Goal: Find contact information: Find contact information

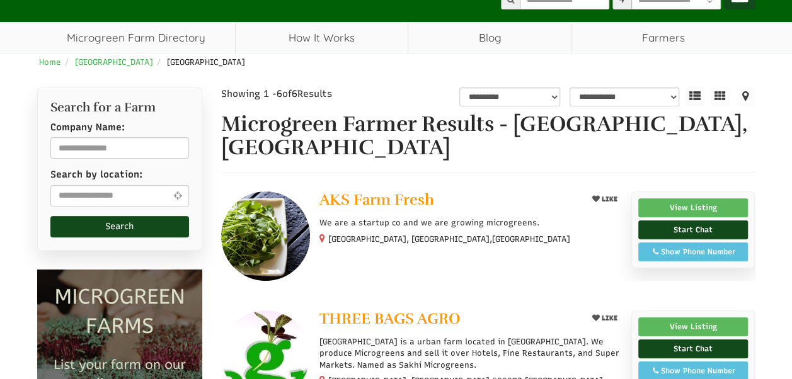
scroll to position [113, 0]
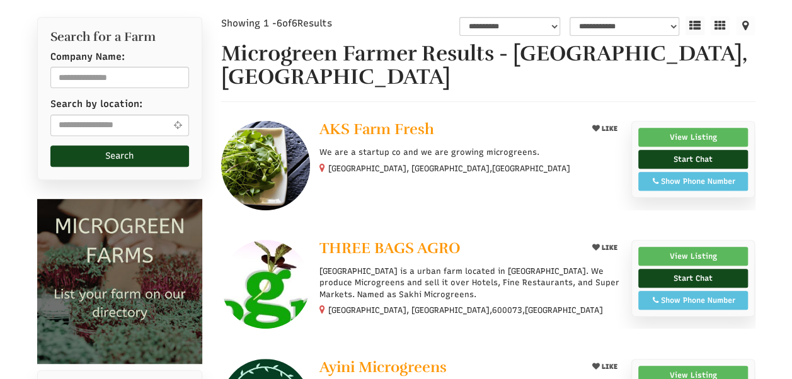
select select "Language Translate Widget"
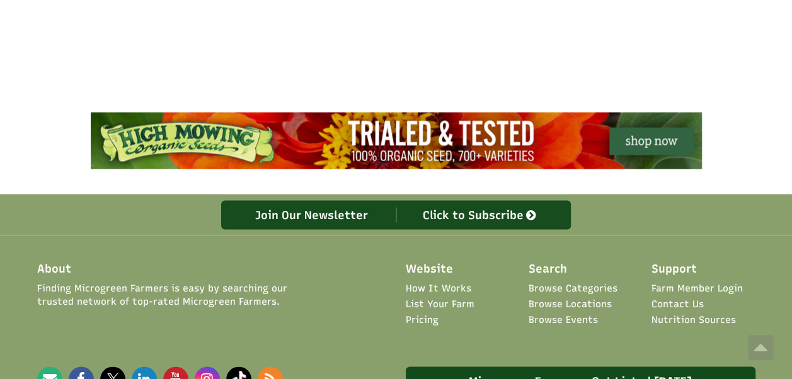
scroll to position [981, 0]
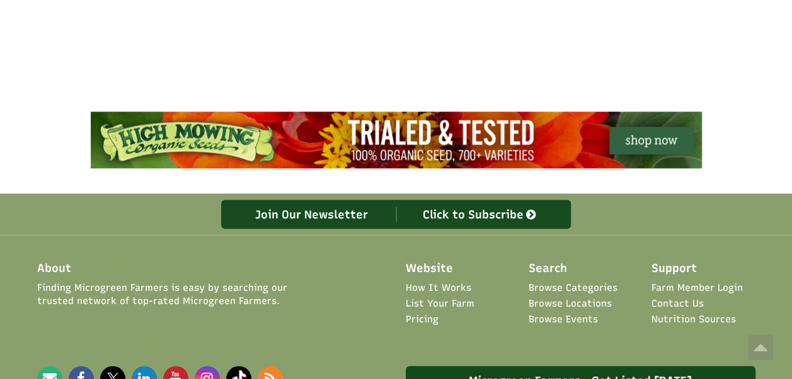
click at [562, 297] on link "Browse Locations" at bounding box center [569, 303] width 83 height 13
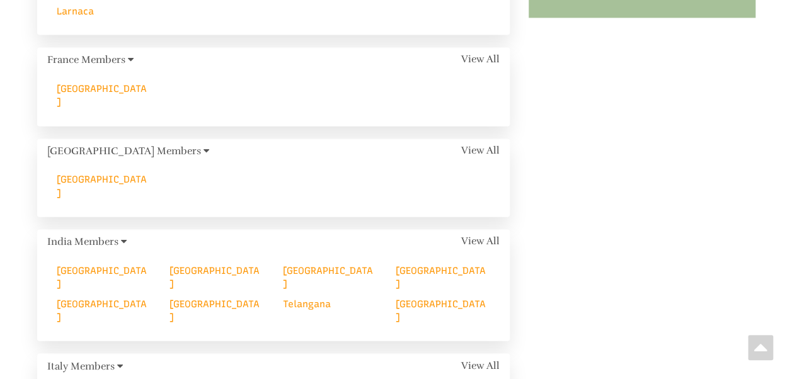
scroll to position [851, 0]
click at [80, 264] on div "[GEOGRAPHIC_DATA]" at bounding box center [103, 277] width 113 height 27
click at [65, 265] on link "Delhi" at bounding box center [102, 277] width 90 height 25
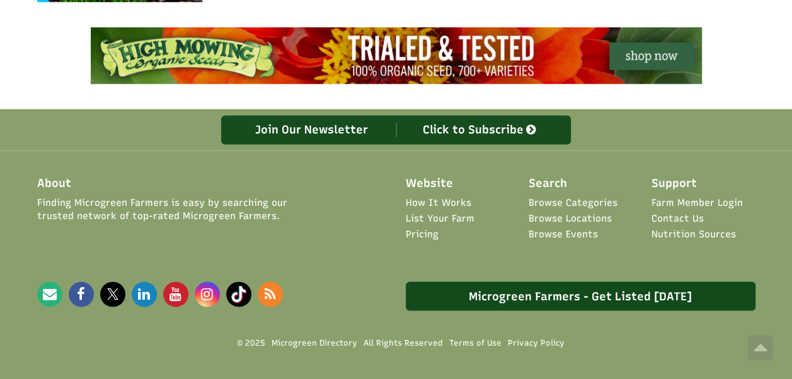
scroll to position [974, 0]
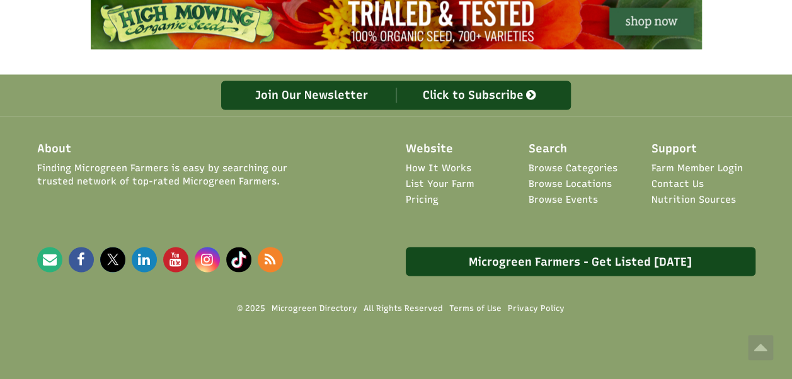
click at [576, 181] on link "Browse Locations" at bounding box center [569, 184] width 83 height 13
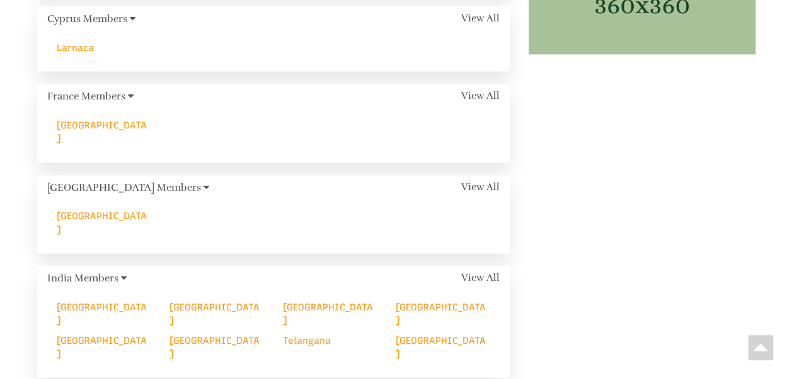
scroll to position [816, 0]
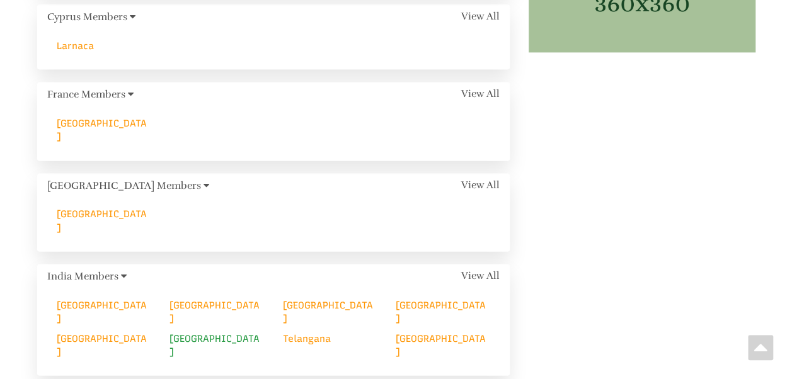
click at [207, 333] on link "Tamil Nadu" at bounding box center [214, 345] width 90 height 25
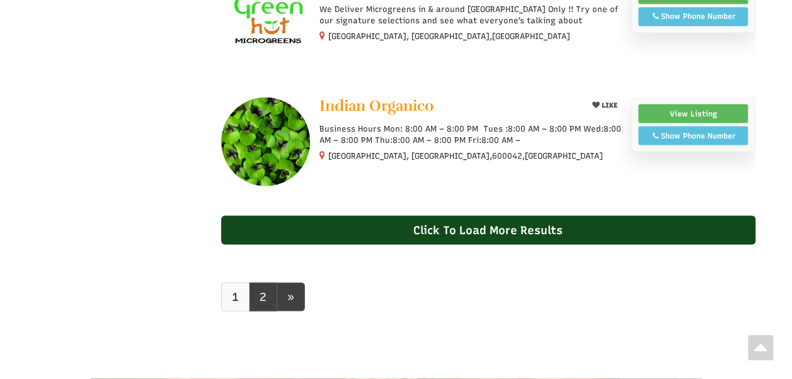
scroll to position [1147, 0]
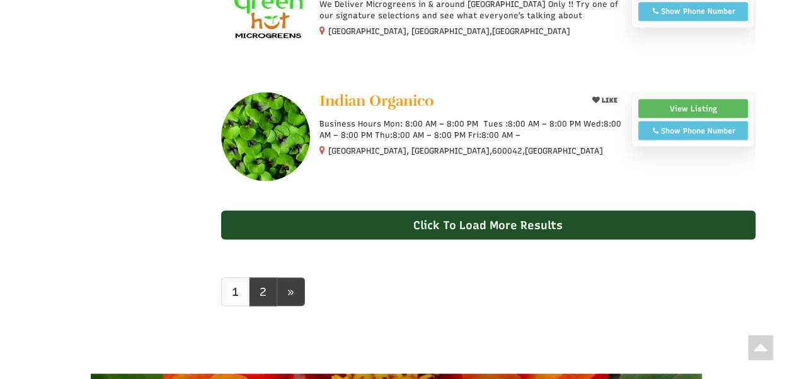
click at [464, 210] on div "Click To Load More Results" at bounding box center [488, 224] width 534 height 29
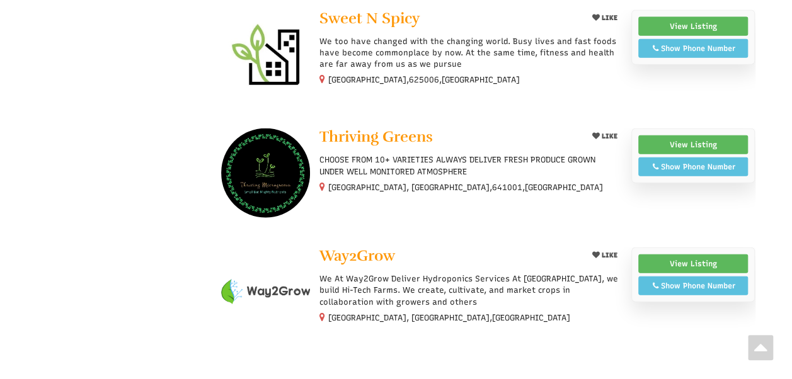
scroll to position [1481, 0]
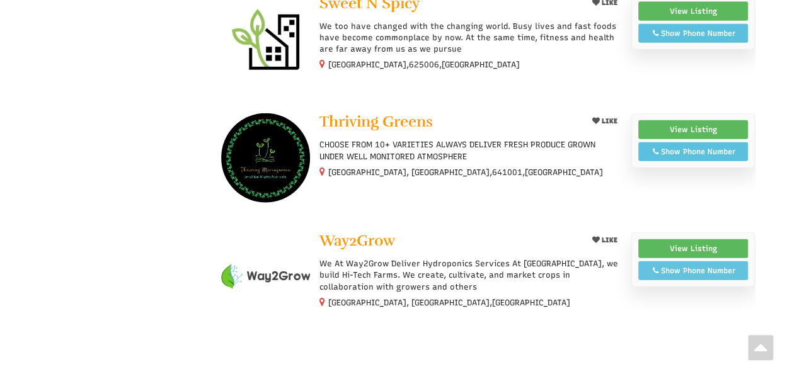
click at [675, 265] on div "Show Phone Number" at bounding box center [693, 270] width 96 height 11
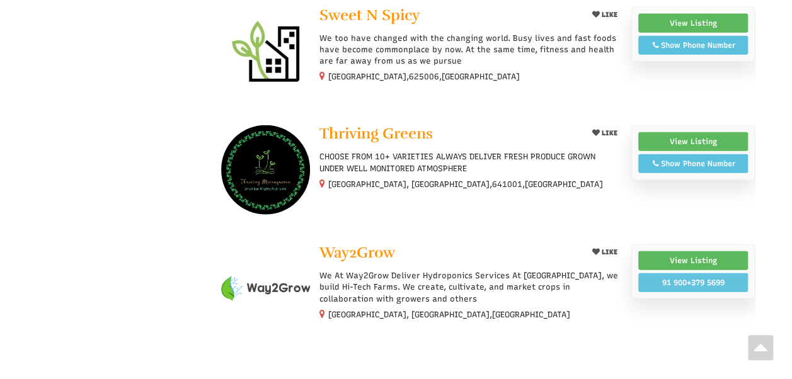
scroll to position [1469, 0]
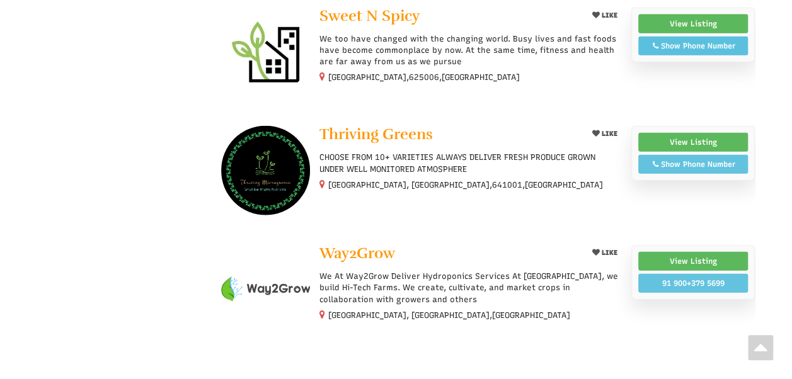
click at [678, 159] on div "Show Phone Number" at bounding box center [693, 164] width 96 height 11
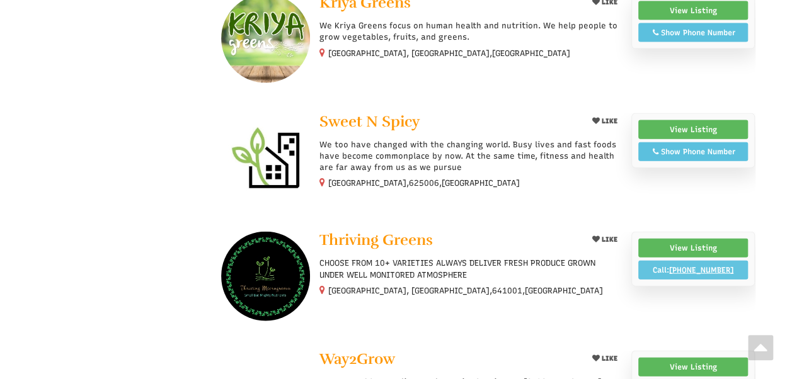
scroll to position [1360, 0]
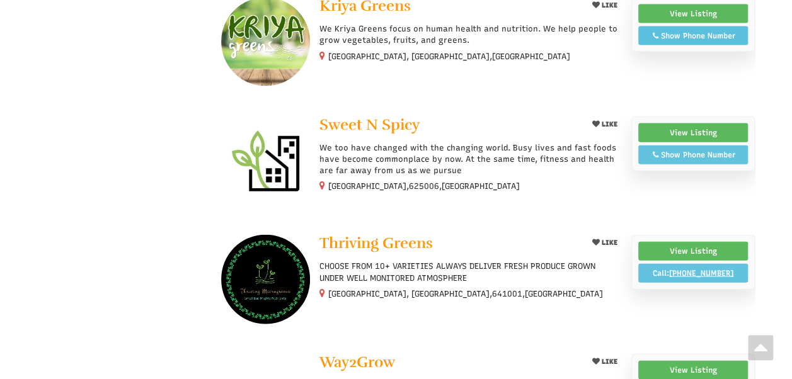
click at [675, 149] on div "Show Phone Number" at bounding box center [693, 154] width 96 height 11
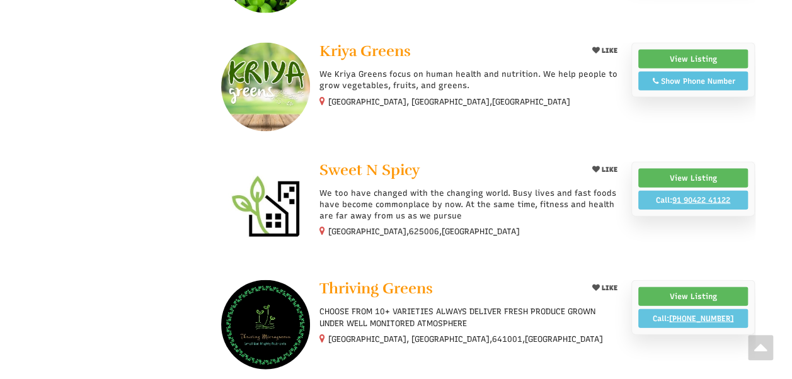
scroll to position [1314, 0]
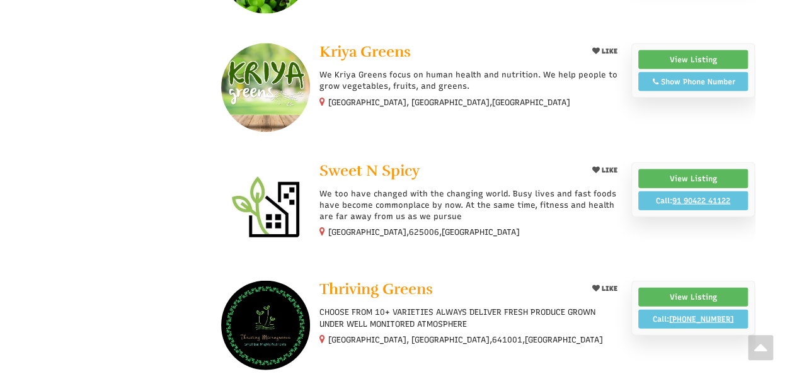
click at [673, 76] on div "Show Phone Number" at bounding box center [693, 81] width 96 height 11
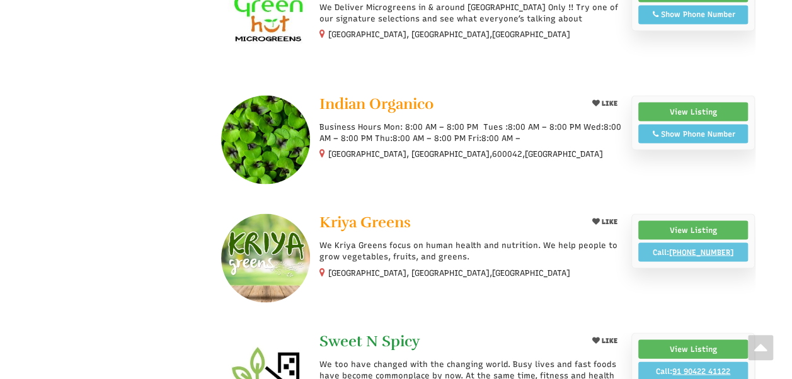
scroll to position [1141, 0]
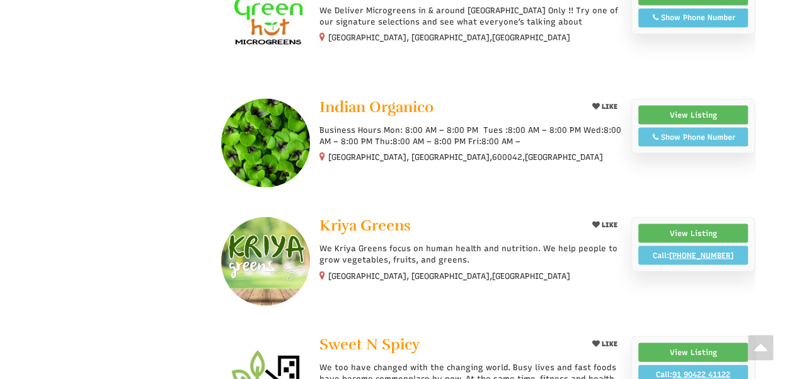
click at [686, 131] on div "Show Phone Number" at bounding box center [693, 136] width 96 height 11
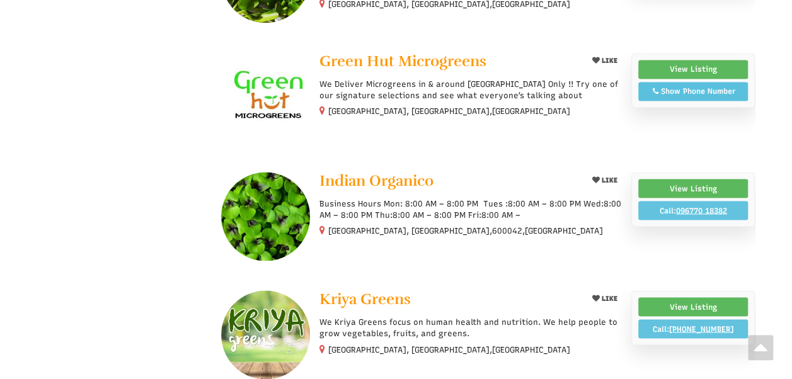
scroll to position [1066, 0]
click at [670, 86] on div "Show Phone Number" at bounding box center [693, 91] width 96 height 11
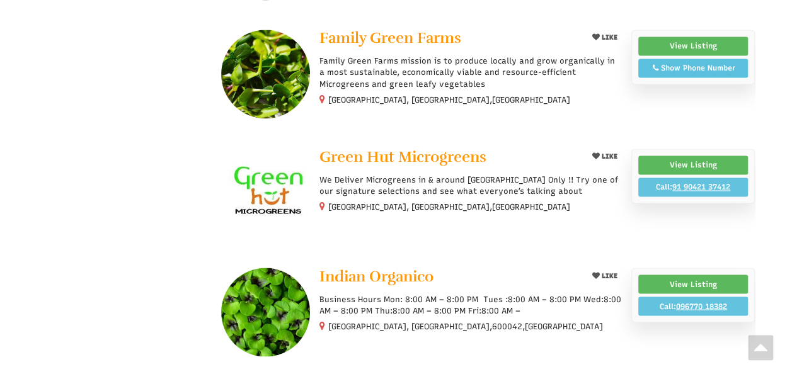
scroll to position [971, 0]
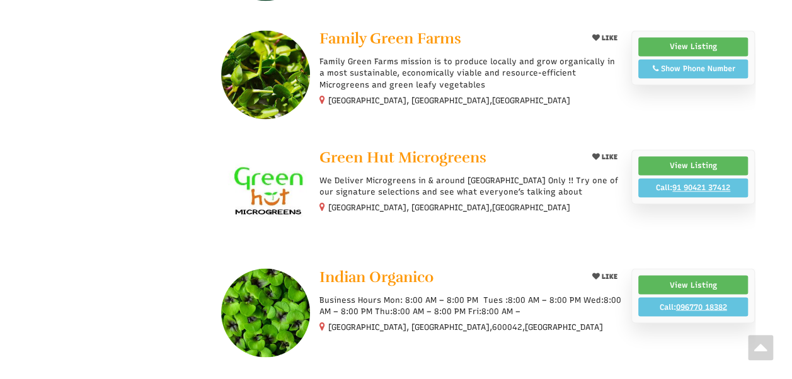
click at [658, 65] on icon at bounding box center [655, 69] width 9 height 8
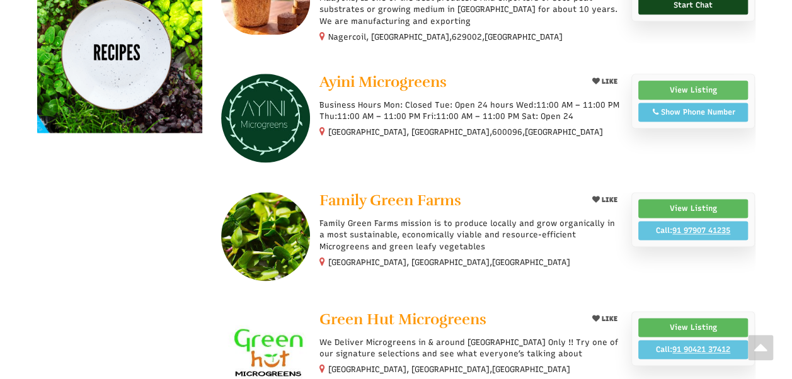
scroll to position [808, 0]
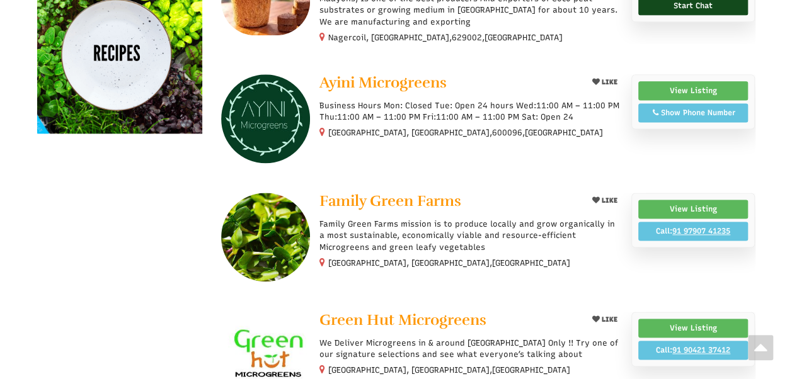
click at [684, 107] on div "Show Phone Number" at bounding box center [693, 112] width 96 height 11
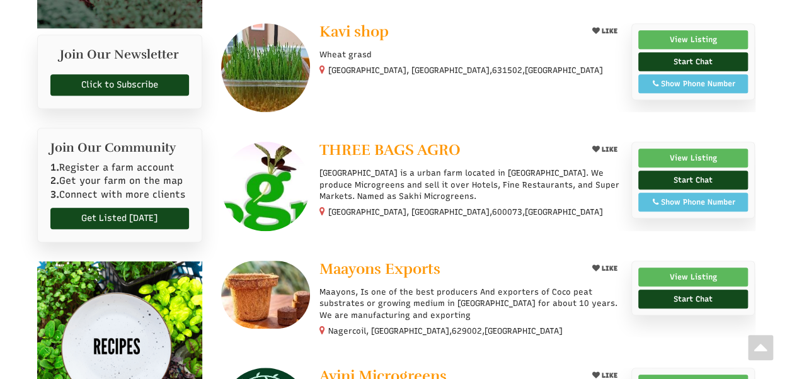
scroll to position [502, 0]
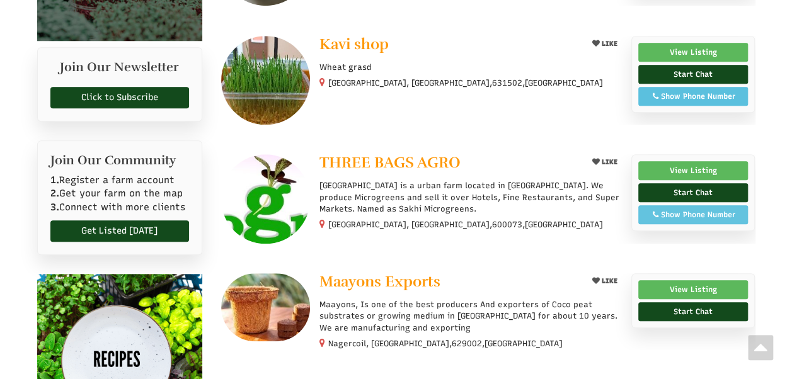
click at [658, 211] on icon at bounding box center [655, 215] width 9 height 8
click at [670, 91] on div "Show Phone Number" at bounding box center [693, 96] width 96 height 11
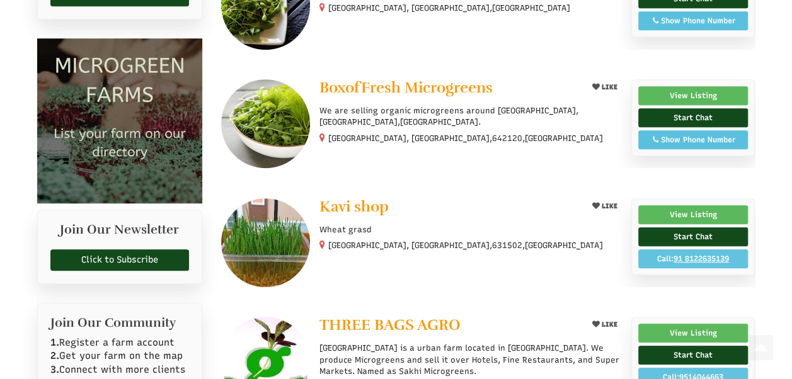
scroll to position [322, 0]
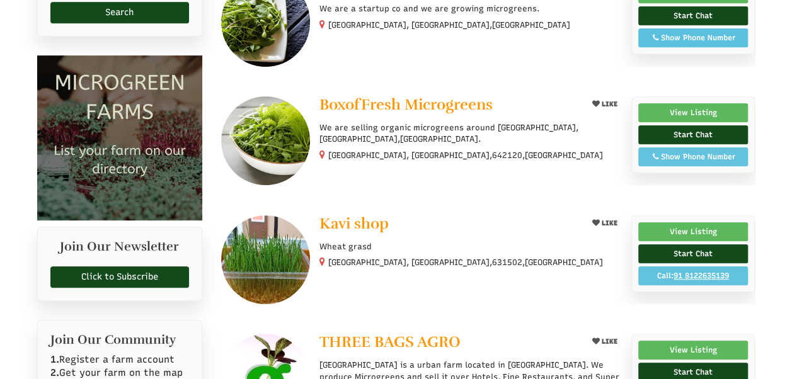
click at [664, 151] on div "Show Phone Number" at bounding box center [693, 156] width 96 height 11
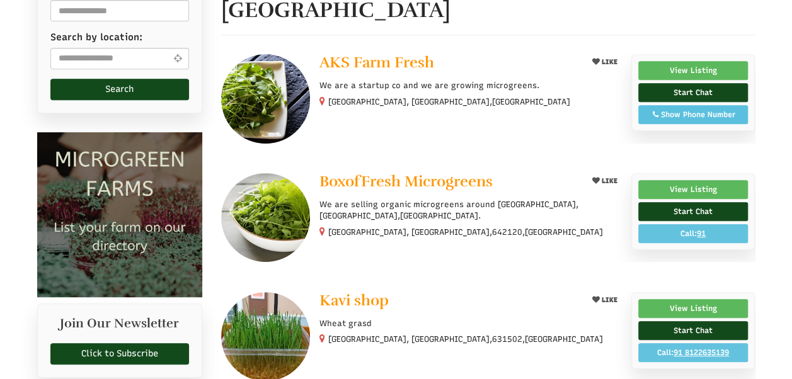
scroll to position [243, 0]
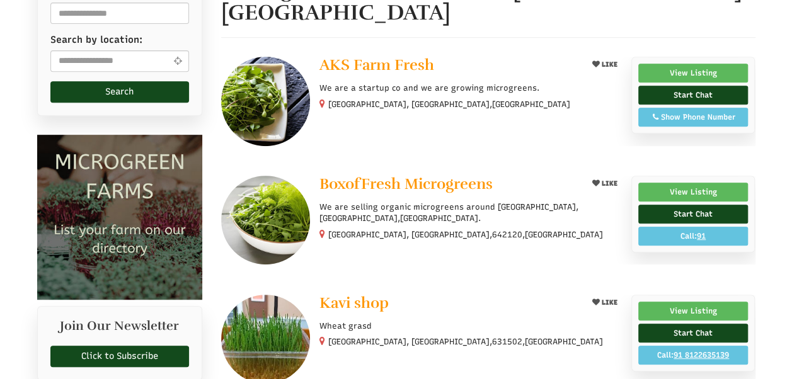
click at [670, 111] on div "Show Phone Number" at bounding box center [693, 116] width 96 height 11
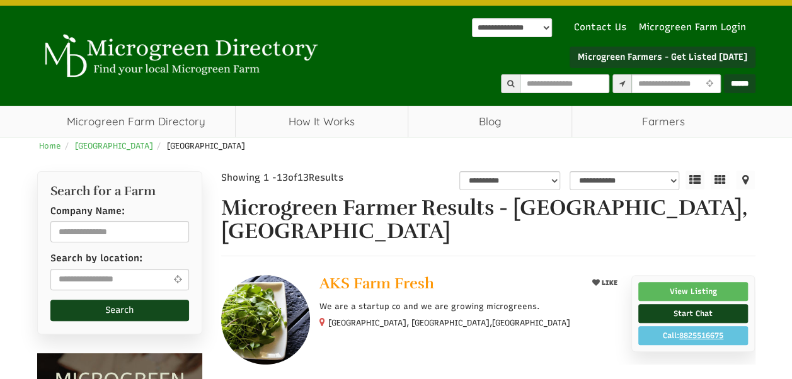
scroll to position [0, 0]
